Goal: Task Accomplishment & Management: Use online tool/utility

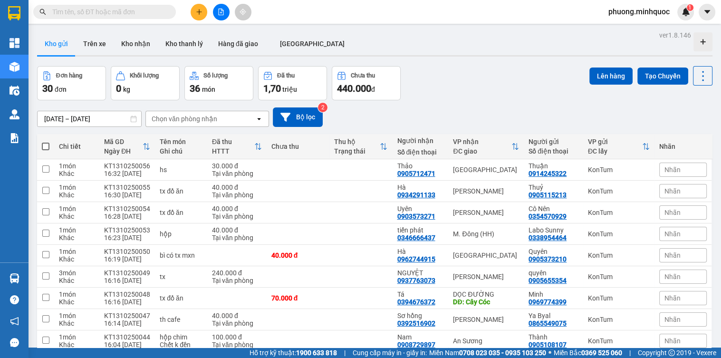
click at [222, 14] on icon "file-add" at bounding box center [221, 12] width 7 height 7
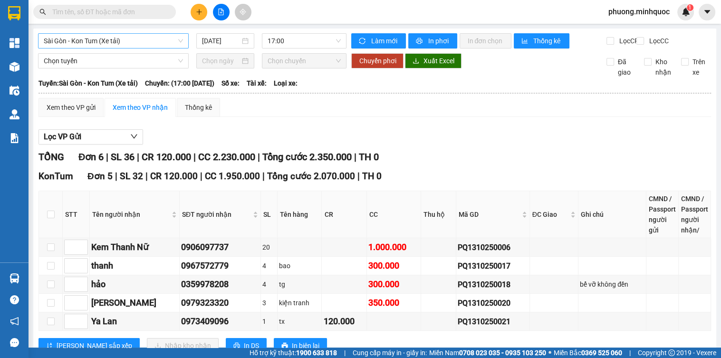
click at [119, 44] on span "Sài Gòn - Kon Tum (Xe tải)" at bounding box center [113, 41] width 139 height 14
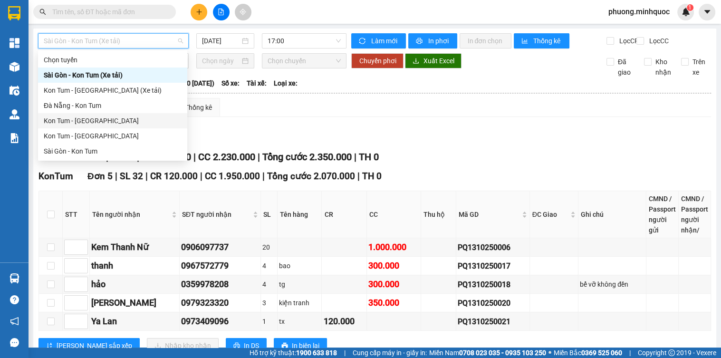
click at [90, 120] on div "Kon Tum - [GEOGRAPHIC_DATA]" at bounding box center [113, 120] width 138 height 10
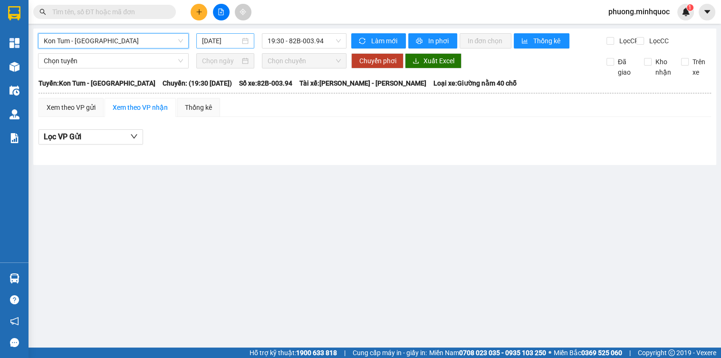
click at [210, 42] on input "[DATE]" at bounding box center [221, 41] width 38 height 10
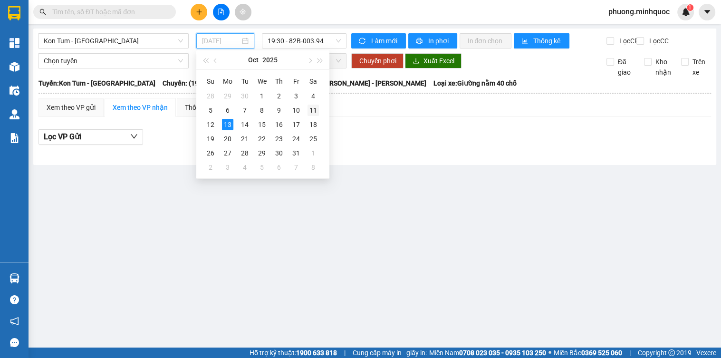
click at [311, 108] on div "11" at bounding box center [312, 110] width 11 height 11
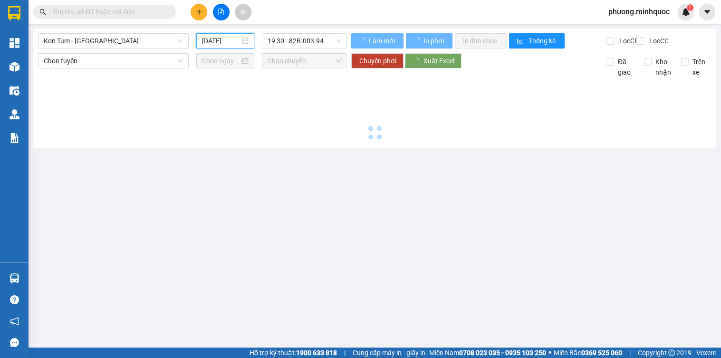
type input "[DATE]"
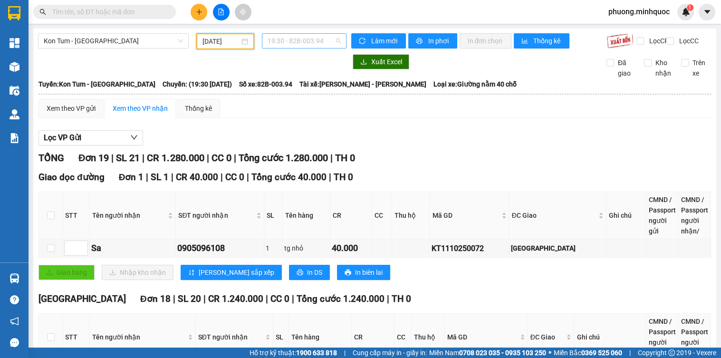
click at [317, 40] on span "19:30 - 82B-003.94" at bounding box center [304, 41] width 73 height 14
click at [290, 39] on span "19:30 - 82B-003.94" at bounding box center [304, 41] width 73 height 14
click at [300, 86] on div "20:00 - 76H-066.63" at bounding box center [303, 90] width 74 height 10
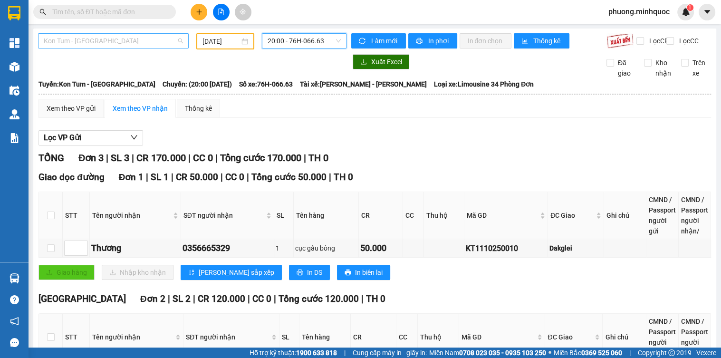
click at [159, 46] on span "Kon Tum - [GEOGRAPHIC_DATA]" at bounding box center [113, 41] width 139 height 14
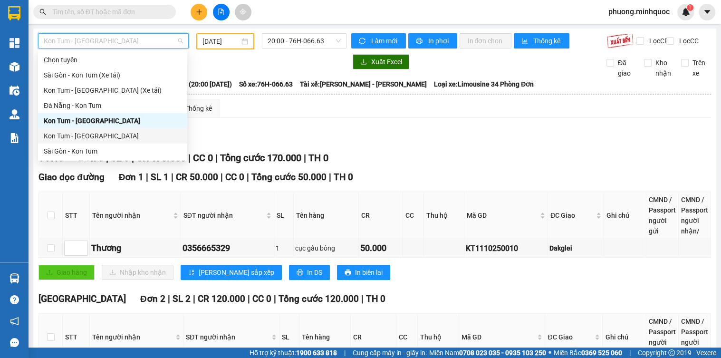
click at [63, 135] on div "Kon Tum - [GEOGRAPHIC_DATA]" at bounding box center [113, 136] width 138 height 10
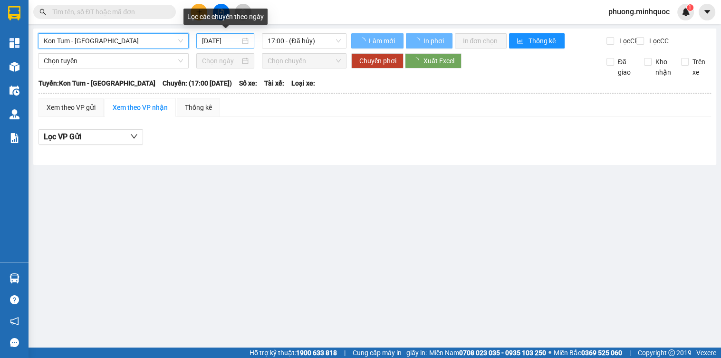
click at [222, 40] on input "[DATE]" at bounding box center [221, 41] width 38 height 10
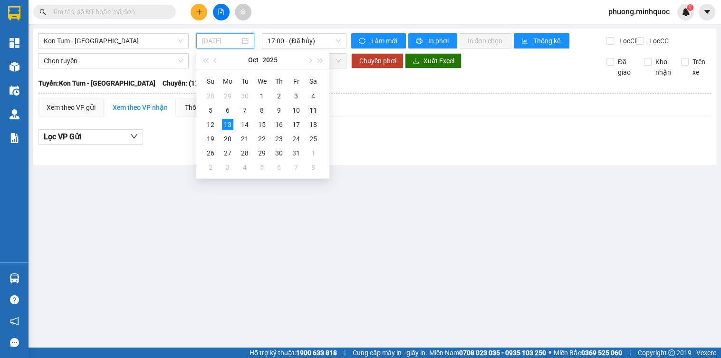
click at [309, 105] on div "11" at bounding box center [312, 110] width 11 height 11
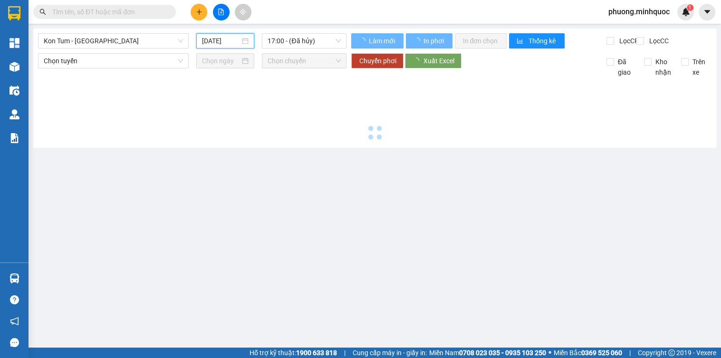
type input "[DATE]"
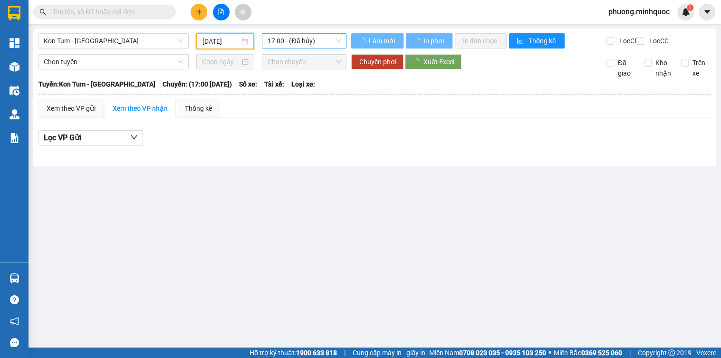
click at [301, 40] on span "17:00 - (Đã hủy)" at bounding box center [304, 41] width 73 height 14
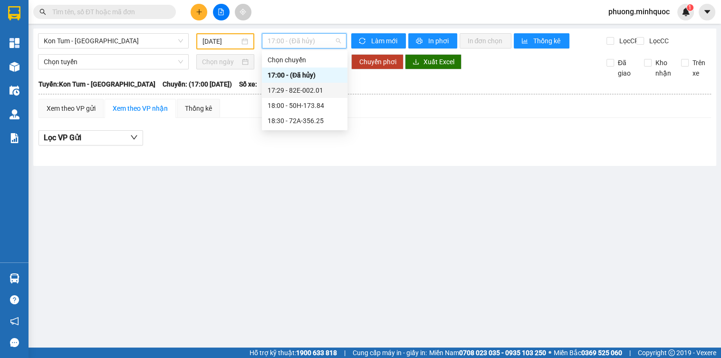
click at [310, 87] on div "17:29 - 82E-002.01" at bounding box center [305, 90] width 74 height 10
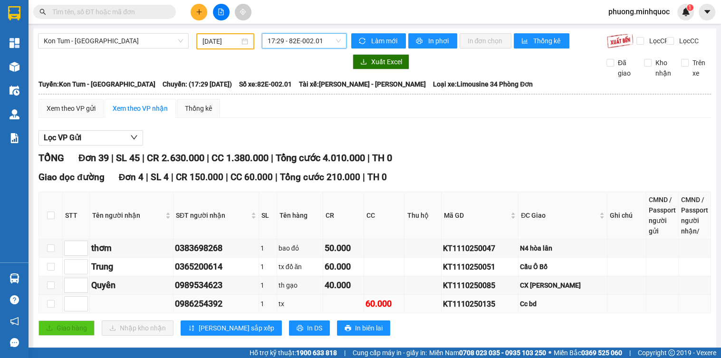
click at [466, 310] on div "KT1110250135" at bounding box center [480, 304] width 74 height 12
copy div "KT1110250135"
click at [113, 15] on input "text" at bounding box center [108, 12] width 112 height 10
paste input "KT1110250135"
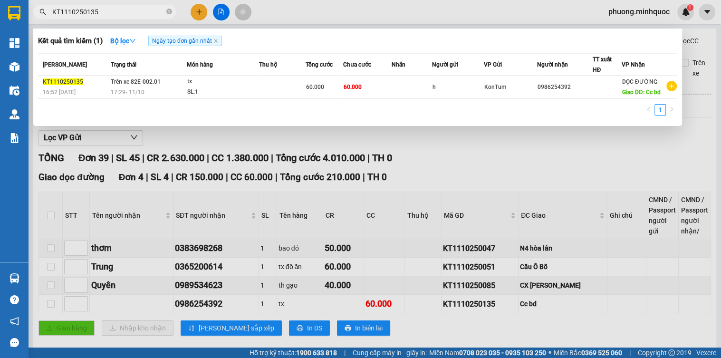
type input "KT1110250135"
click at [473, 308] on div at bounding box center [360, 179] width 721 height 358
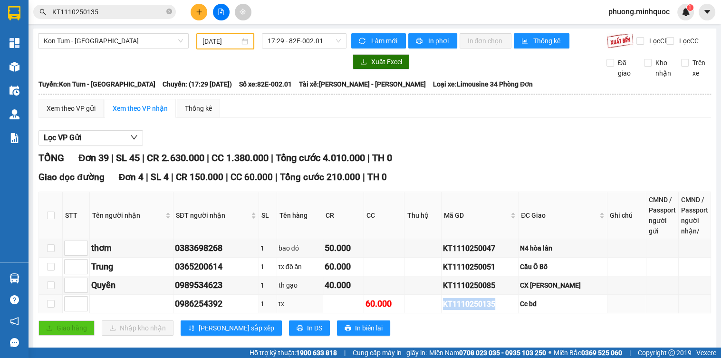
click at [473, 308] on div "KT1110250135" at bounding box center [480, 304] width 74 height 12
copy div "KT1110250135"
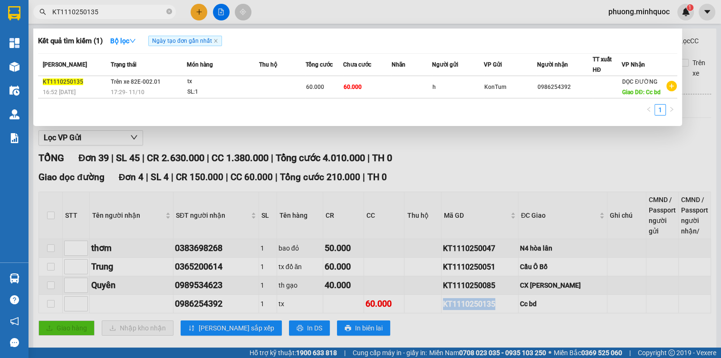
click at [127, 10] on input "KT1110250135" at bounding box center [108, 12] width 112 height 10
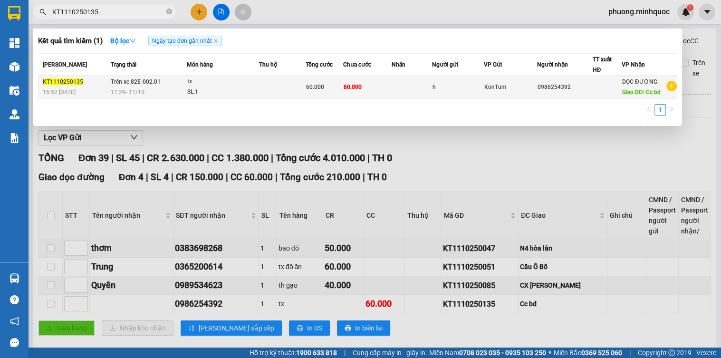
click at [190, 81] on div "tx" at bounding box center [222, 82] width 71 height 10
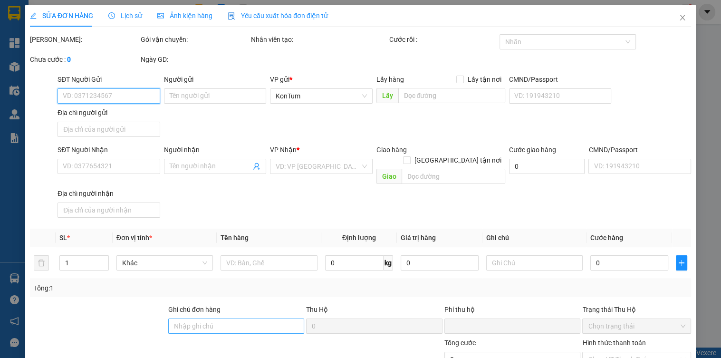
type input "h"
type input "0986254392"
type input "Cc bd"
type input "0"
type input "60.000"
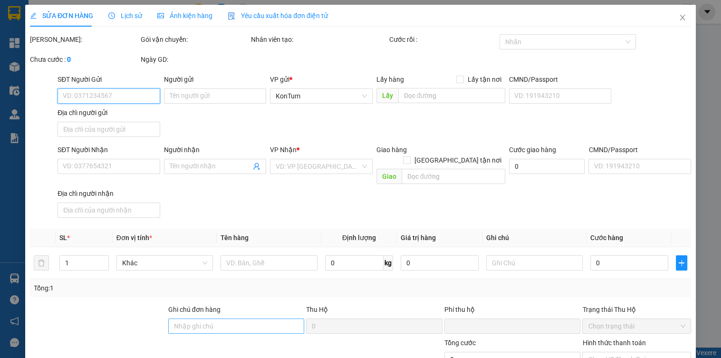
type input "60.000"
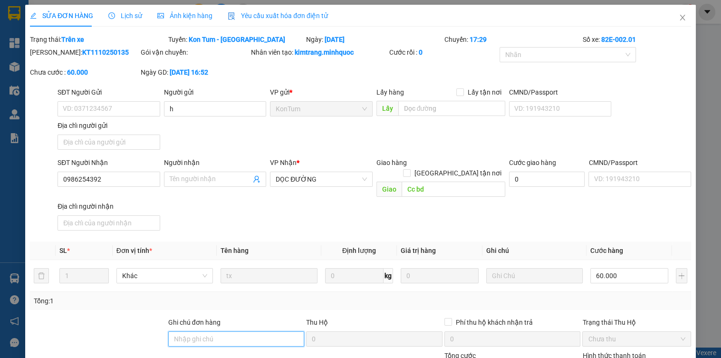
click at [223, 331] on input "Ghi chú đơn hàng" at bounding box center [236, 338] width 136 height 15
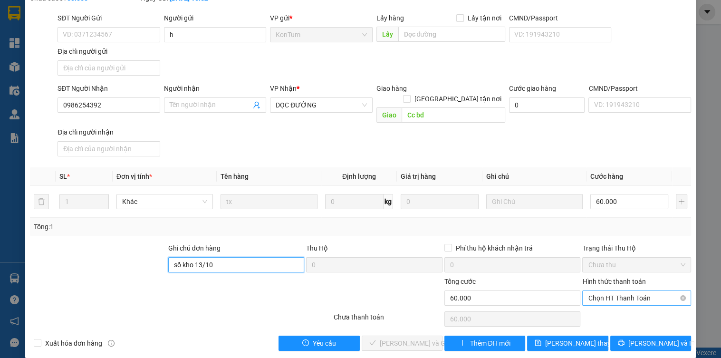
click at [598, 291] on span "Chọn HT Thanh Toán" at bounding box center [636, 298] width 97 height 14
type input "sổ kho 13/10"
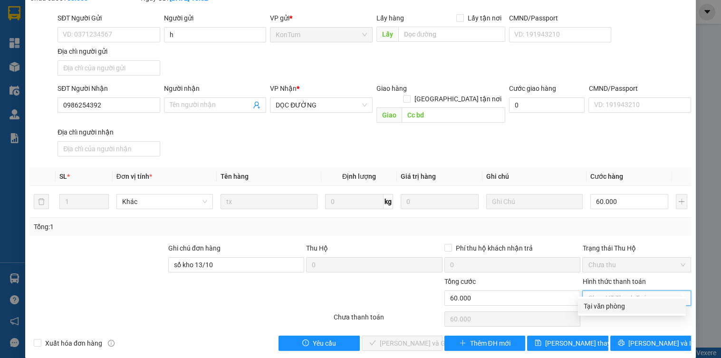
click at [600, 306] on div "Tại văn phòng" at bounding box center [632, 306] width 96 height 10
type input "0"
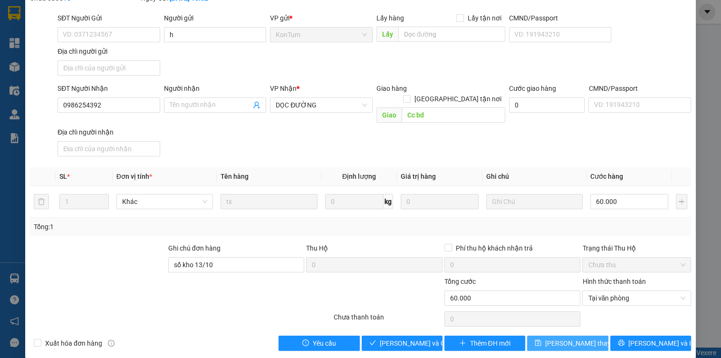
click at [585, 338] on span "[PERSON_NAME] thay đổi" at bounding box center [583, 343] width 76 height 10
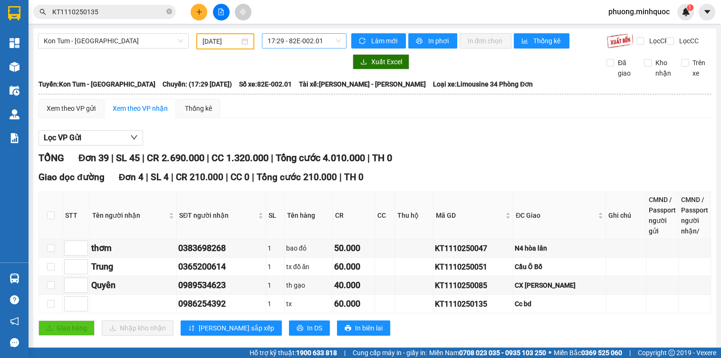
click at [304, 42] on span "17:29 - 82E-002.01" at bounding box center [304, 41] width 73 height 14
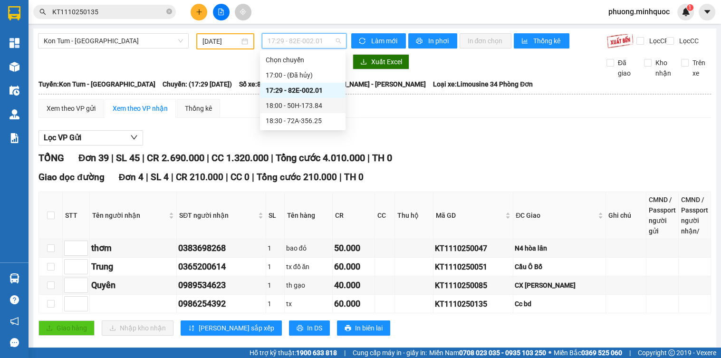
click at [304, 105] on div "18:00 - 50H-173.84" at bounding box center [303, 105] width 74 height 10
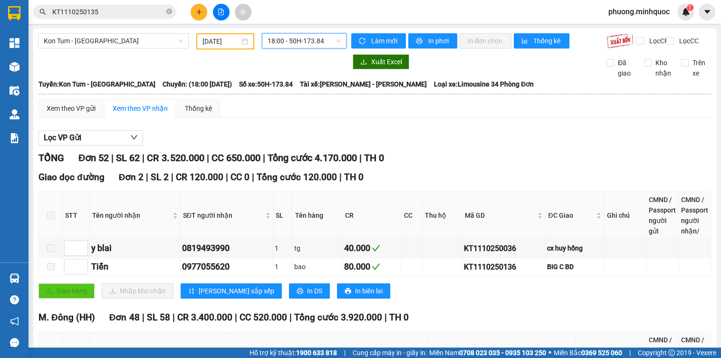
click at [287, 41] on span "18:00 - 50H-173.84" at bounding box center [304, 41] width 73 height 14
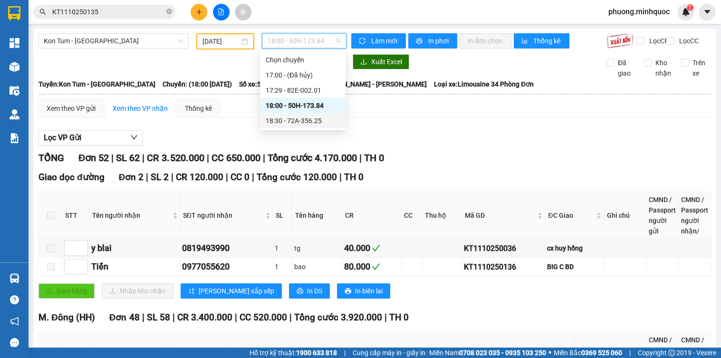
click at [302, 119] on div "18:30 - 72A-356.25" at bounding box center [303, 120] width 74 height 10
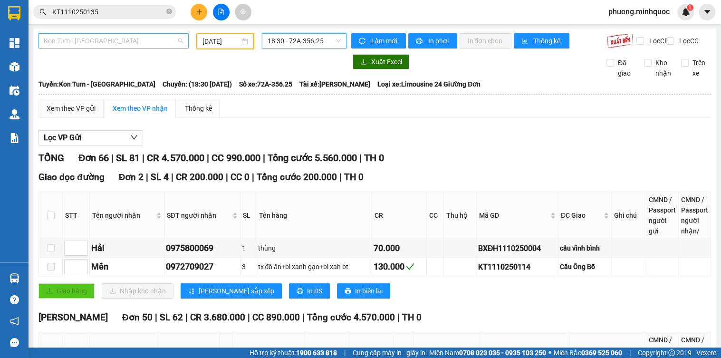
click at [54, 40] on span "Kon Tum - [GEOGRAPHIC_DATA]" at bounding box center [113, 41] width 139 height 14
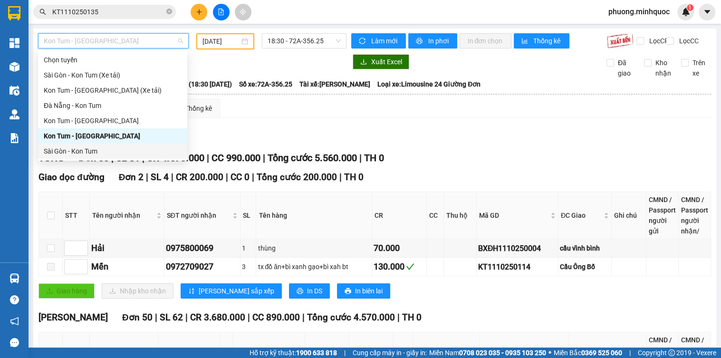
click at [68, 149] on div "Sài Gòn - Kon Tum" at bounding box center [113, 151] width 138 height 10
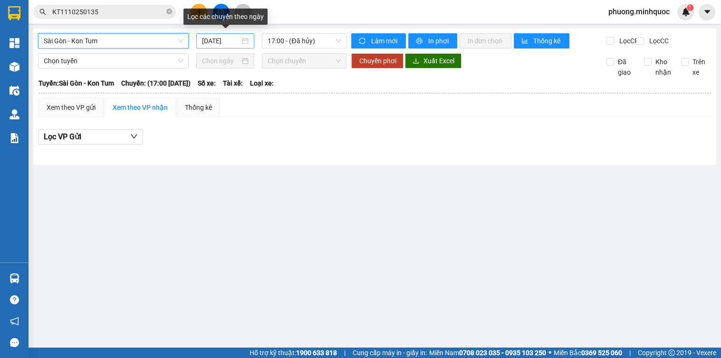
click at [229, 46] on input "[DATE]" at bounding box center [221, 41] width 38 height 10
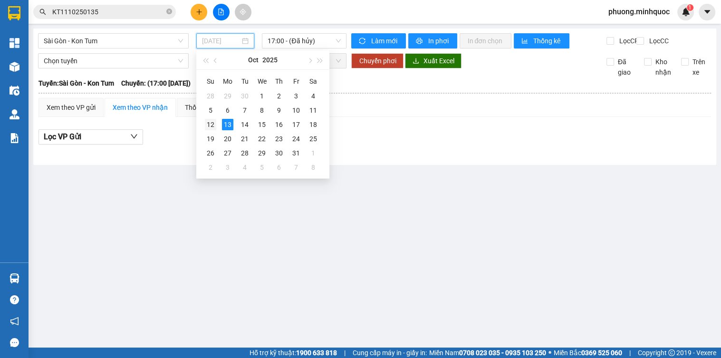
click at [216, 125] on div "12" at bounding box center [210, 124] width 11 height 11
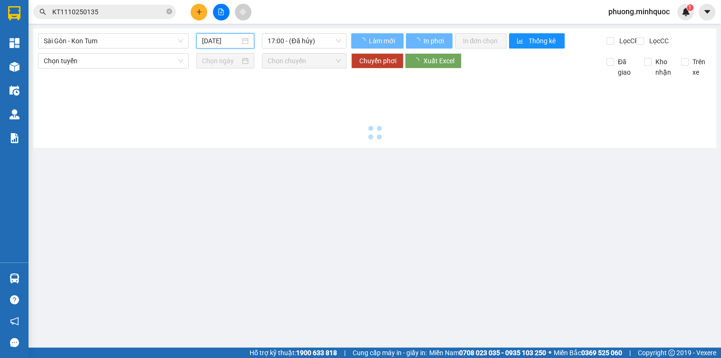
type input "[DATE]"
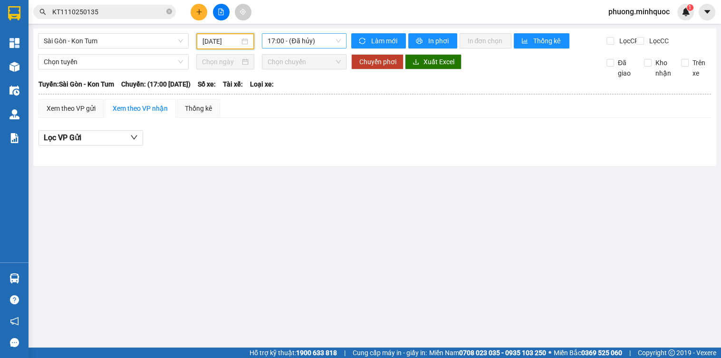
click at [286, 44] on span "17:00 - (Đã hủy)" at bounding box center [304, 41] width 73 height 14
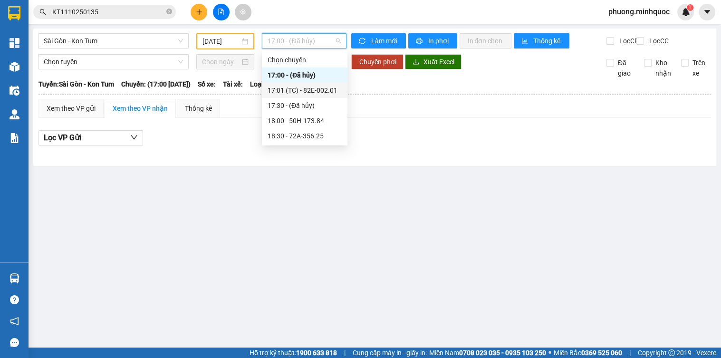
click at [294, 91] on div "17:01 (TC) - 82E-002.01" at bounding box center [305, 90] width 74 height 10
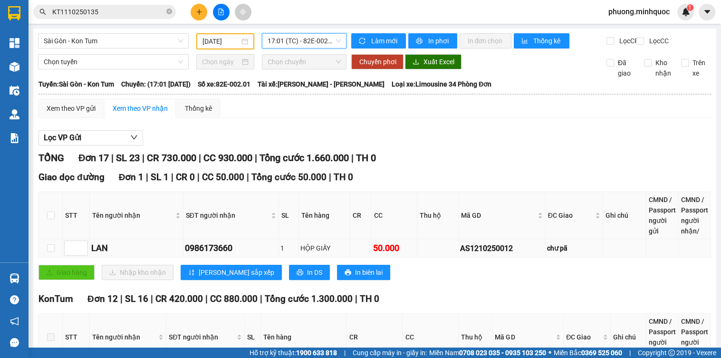
click at [471, 254] on div "AS1210250012" at bounding box center [502, 248] width 84 height 12
copy div "AS1210250012"
click at [95, 14] on input "KT1110250135" at bounding box center [108, 12] width 112 height 10
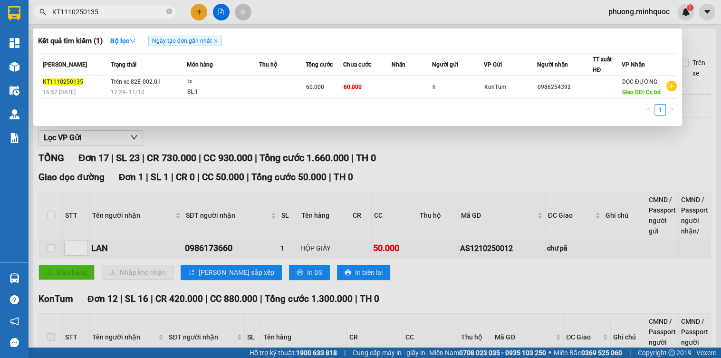
click at [95, 14] on input "KT1110250135" at bounding box center [108, 12] width 112 height 10
paste input "AS1210250012"
type input "AS1210250012"
click at [167, 92] on div "17:01 [DATE]" at bounding box center [149, 92] width 76 height 10
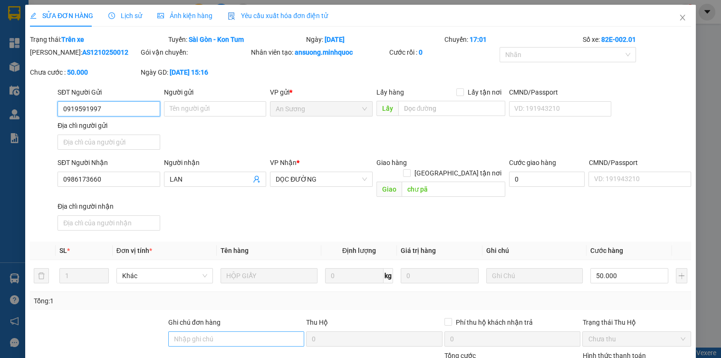
type input "0919591997"
type input "0986173660"
type input "LAN"
type input "chư pã"
type input "0"
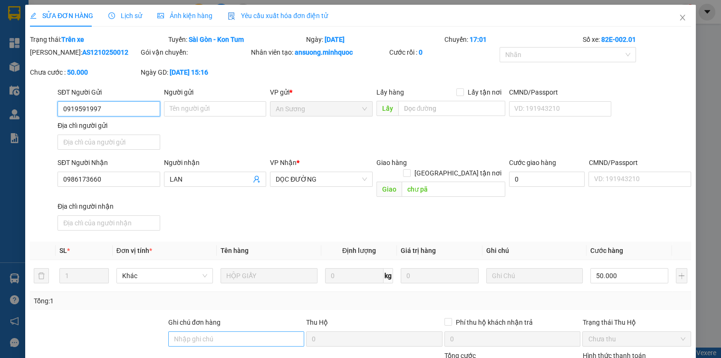
type input "50.000"
click at [203, 331] on input "Ghi chú đơn hàng" at bounding box center [236, 338] width 136 height 15
type input "s"
type input "sổ kho 13/10"
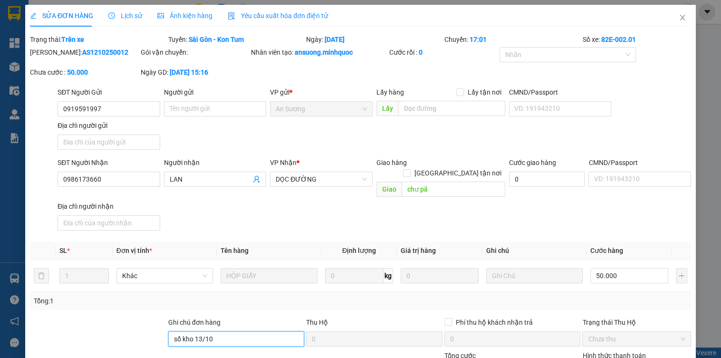
scroll to position [74, 0]
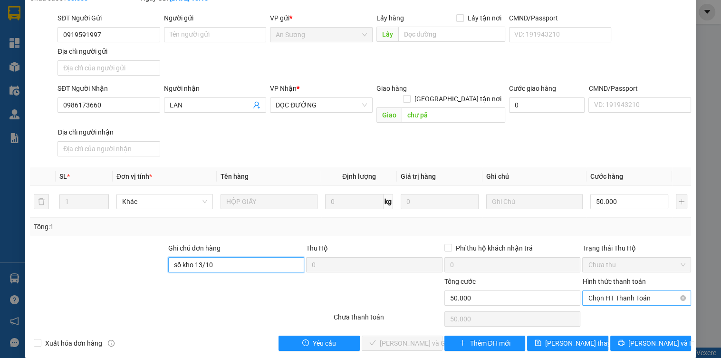
click at [608, 291] on span "Chọn HT Thanh Toán" at bounding box center [636, 298] width 97 height 14
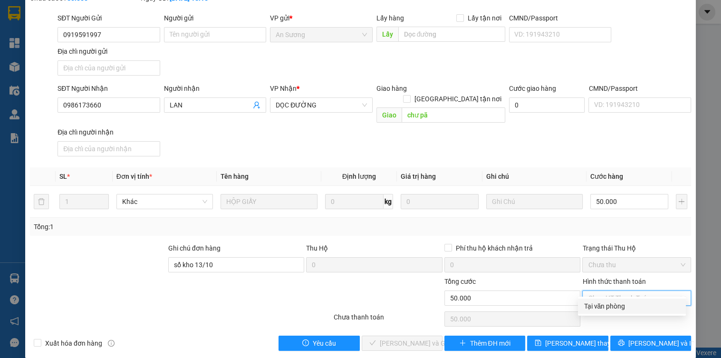
click at [602, 310] on div "Tại văn phòng" at bounding box center [632, 306] width 96 height 10
type input "0"
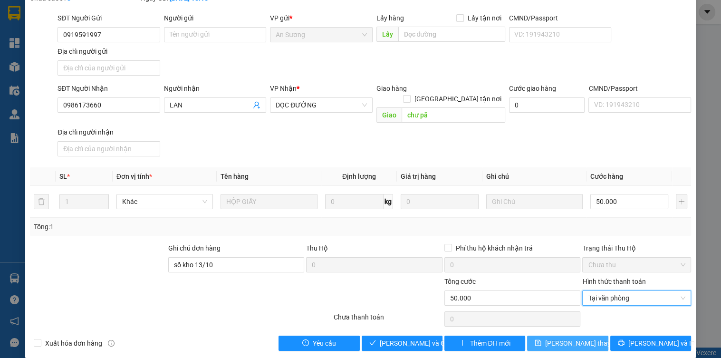
click at [587, 335] on button "[PERSON_NAME] thay đổi" at bounding box center [567, 342] width 81 height 15
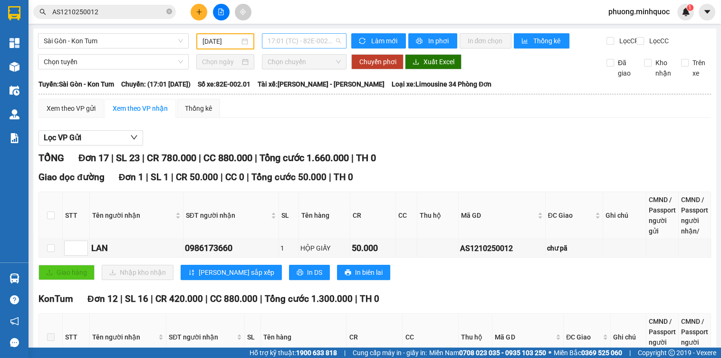
click at [293, 42] on span "17:01 (TC) - 82E-002.01" at bounding box center [304, 41] width 73 height 14
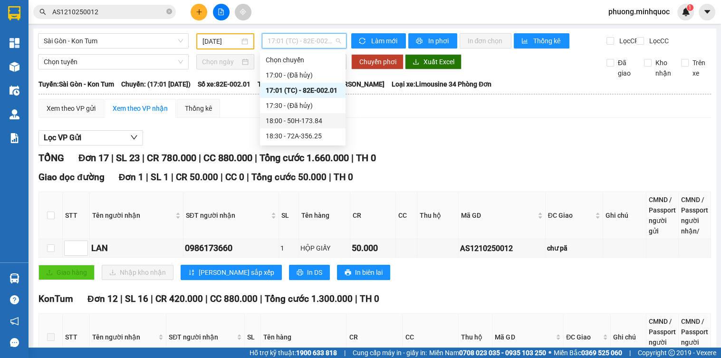
click at [315, 118] on div "18:00 - 50H-173.84" at bounding box center [303, 120] width 74 height 10
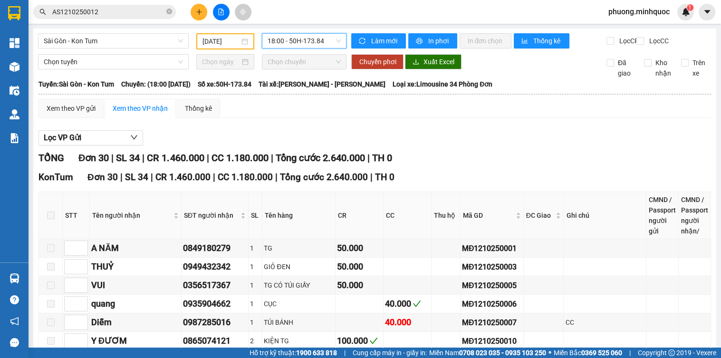
click at [307, 35] on span "18:00 - 50H-173.84" at bounding box center [304, 41] width 73 height 14
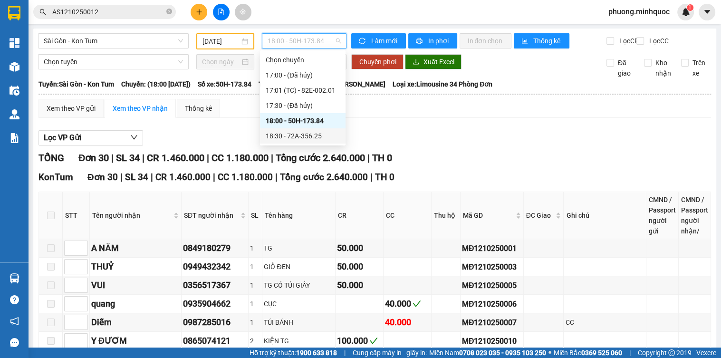
click at [308, 135] on div "18:30 - 72A-356.25" at bounding box center [303, 136] width 74 height 10
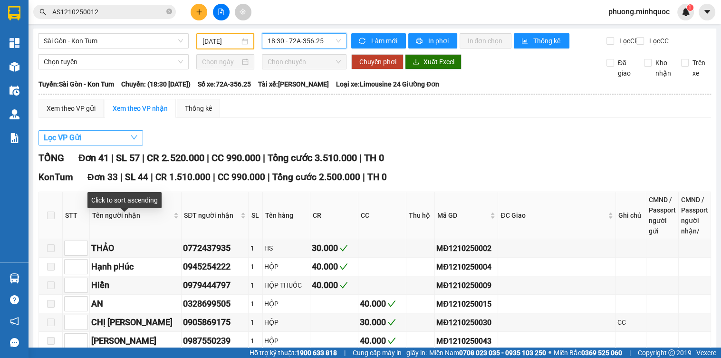
click at [83, 143] on button "Lọc VP Gửi" at bounding box center [90, 137] width 105 height 15
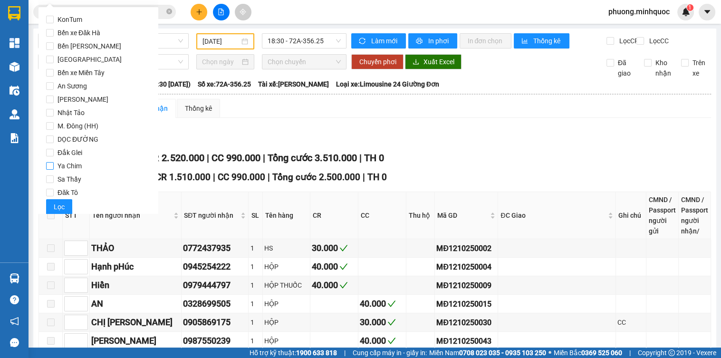
click at [68, 122] on span "M. Đông (HH)" at bounding box center [78, 125] width 48 height 13
click at [54, 122] on input "M. Đông (HH)" at bounding box center [50, 126] width 8 height 8
click at [57, 205] on span "Lọc" at bounding box center [59, 206] width 11 height 10
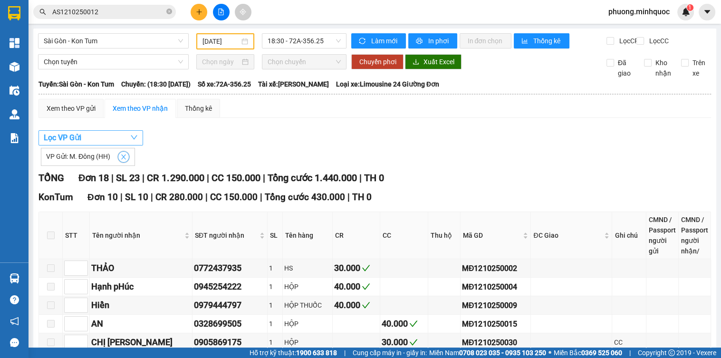
click at [124, 160] on icon "close" at bounding box center [123, 156] width 7 height 7
checkbox input "false"
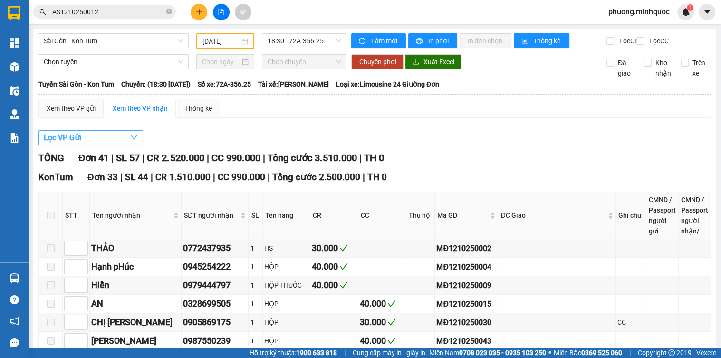
click at [125, 142] on button "Lọc VP Gửi" at bounding box center [90, 137] width 105 height 15
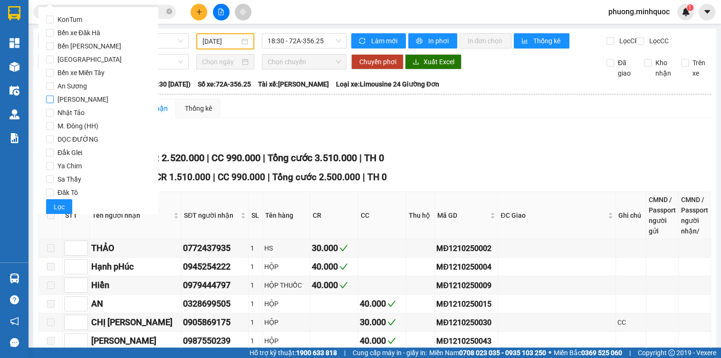
click at [72, 102] on span "[PERSON_NAME]" at bounding box center [83, 99] width 58 height 13
click at [54, 102] on input "[PERSON_NAME]" at bounding box center [50, 100] width 8 height 8
checkbox input "true"
click at [61, 205] on span "Lọc" at bounding box center [59, 206] width 11 height 10
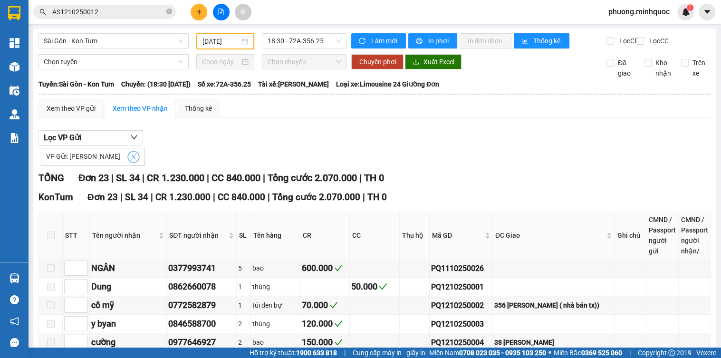
click at [130, 160] on icon "close" at bounding box center [133, 156] width 7 height 7
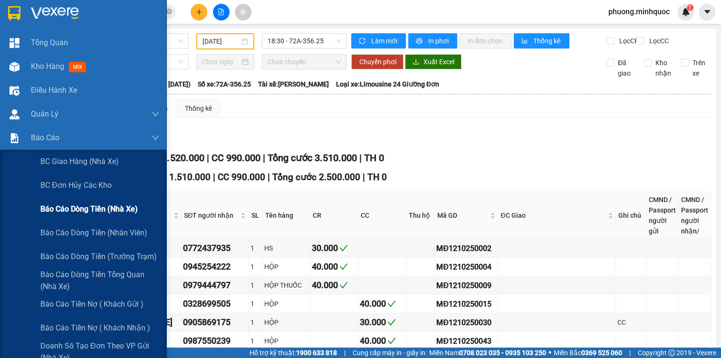
click at [88, 209] on span "Báo cáo dòng tiền (nhà xe)" at bounding box center [88, 209] width 97 height 12
